Goal: Task Accomplishment & Management: Manage account settings

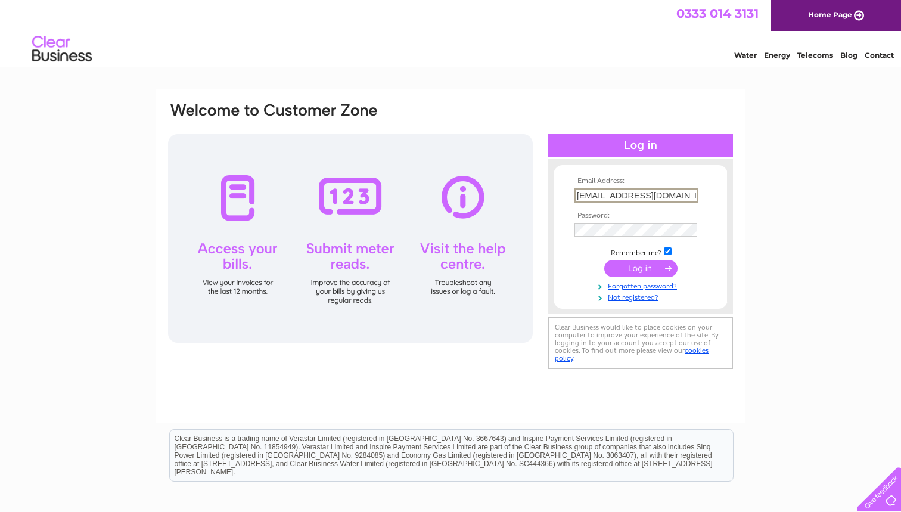
type input "[EMAIL_ADDRESS][DOMAIN_NAME]"
click at [640, 267] on input "submit" at bounding box center [640, 268] width 73 height 17
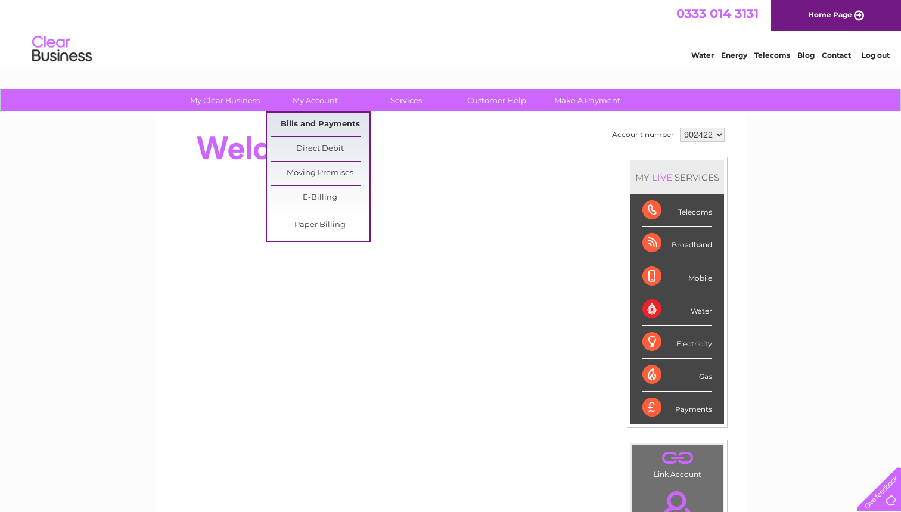
click at [309, 119] on link "Bills and Payments" at bounding box center [320, 125] width 98 height 24
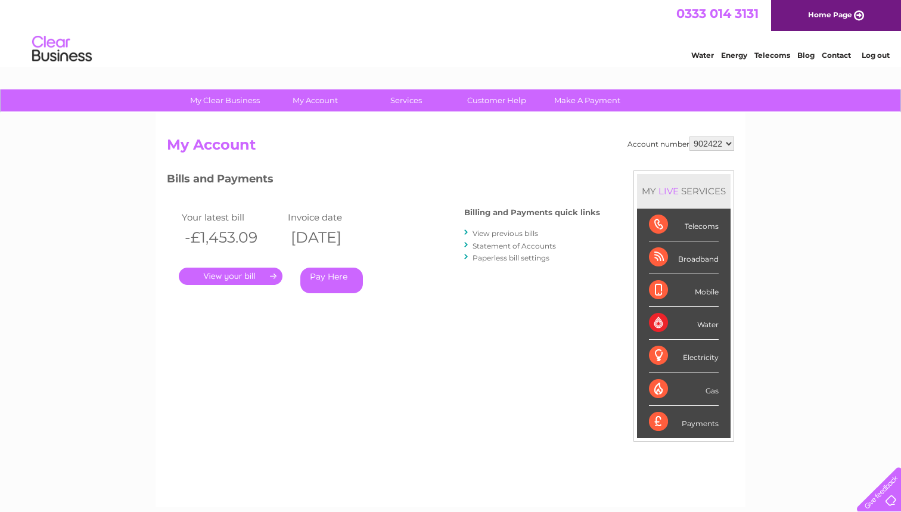
click at [851, 19] on link "Home Page" at bounding box center [836, 15] width 130 height 31
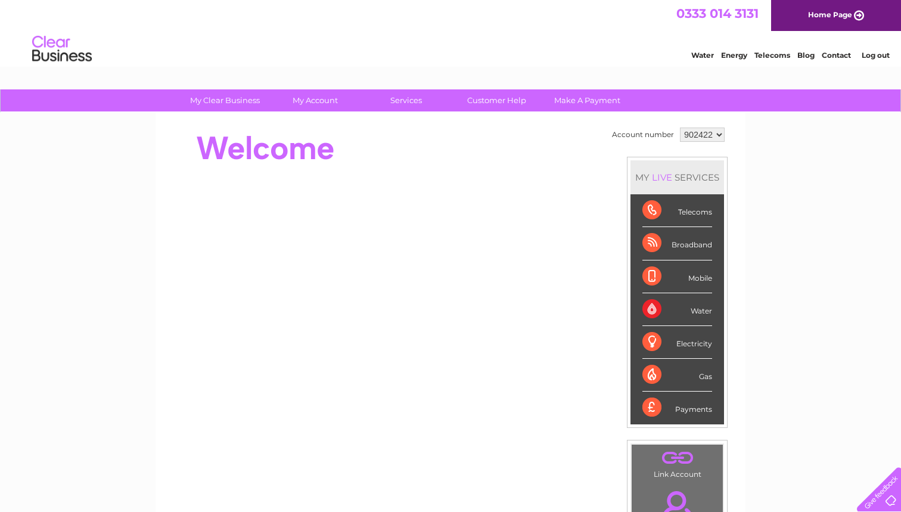
click at [870, 52] on link "Log out" at bounding box center [875, 55] width 28 height 9
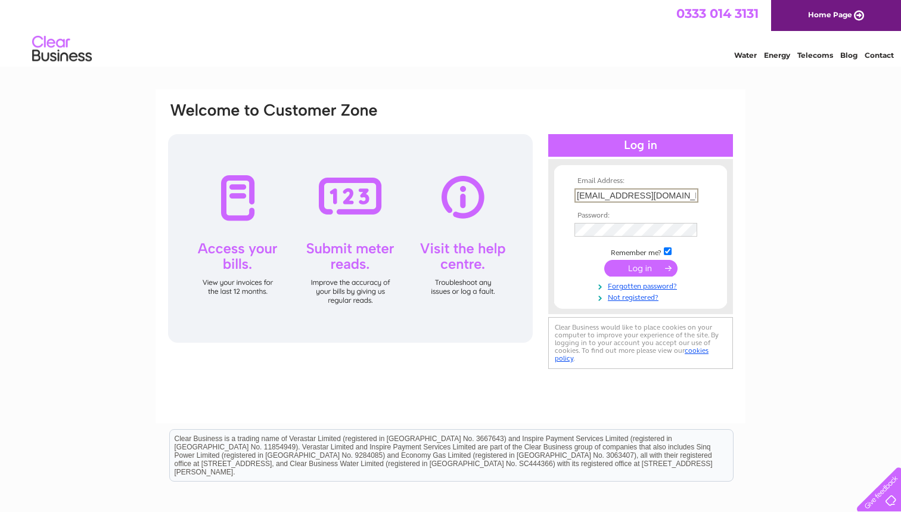
type input "poundsaversproperty@outlook.com"
click at [640, 267] on input "submit" at bounding box center [640, 268] width 73 height 17
